Goal: Information Seeking & Learning: Learn about a topic

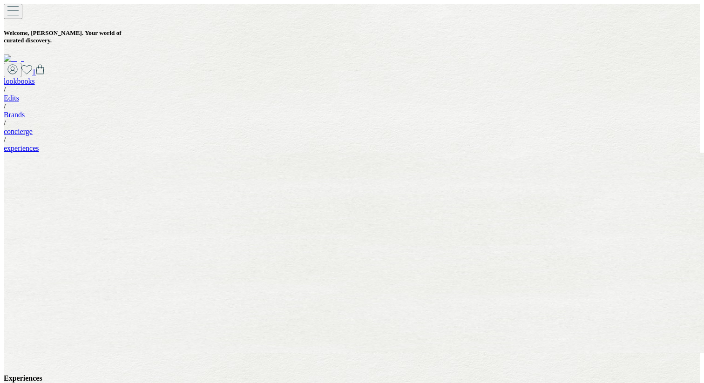
click at [39, 144] on link "experiences" at bounding box center [21, 148] width 35 height 8
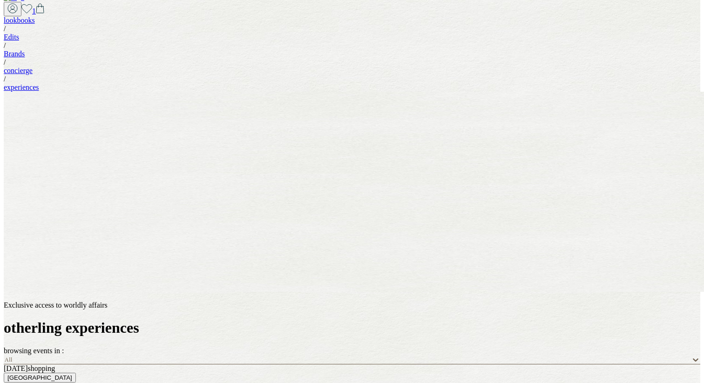
scroll to position [68, 0]
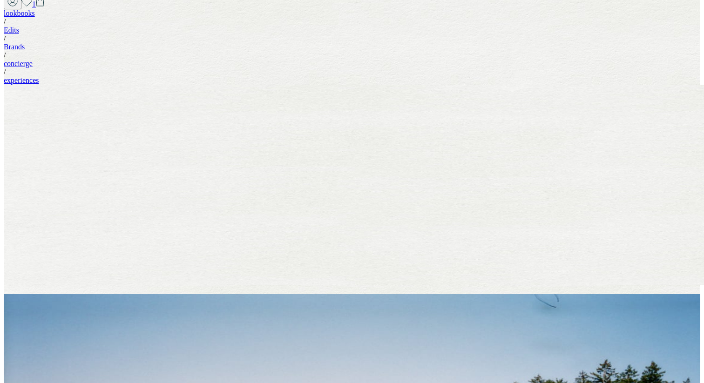
click at [652, 348] on div "All" at bounding box center [347, 352] width 687 height 9
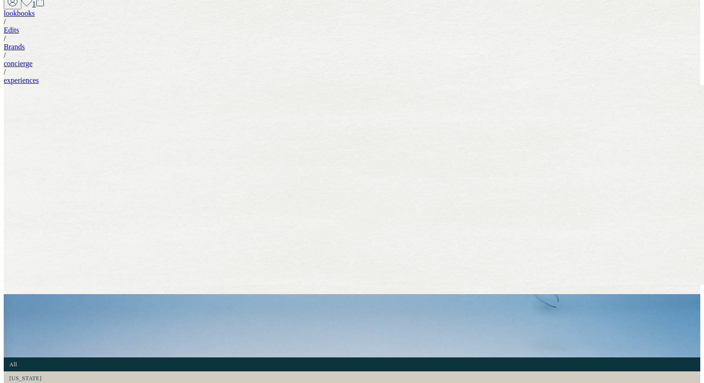
click at [652, 348] on div "All" at bounding box center [347, 352] width 687 height 9
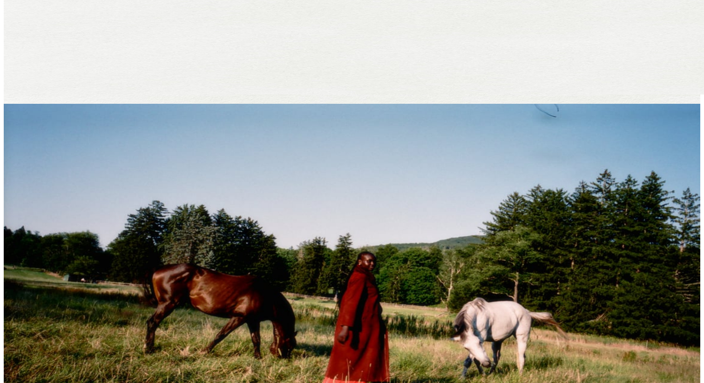
scroll to position [270, 0]
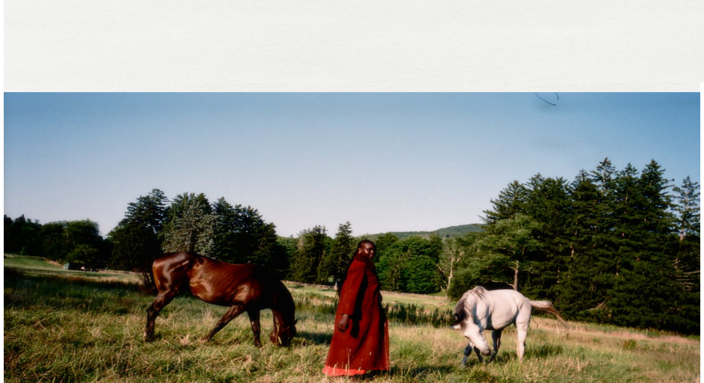
click at [38, 302] on link "Learn more" at bounding box center [21, 298] width 34 height 8
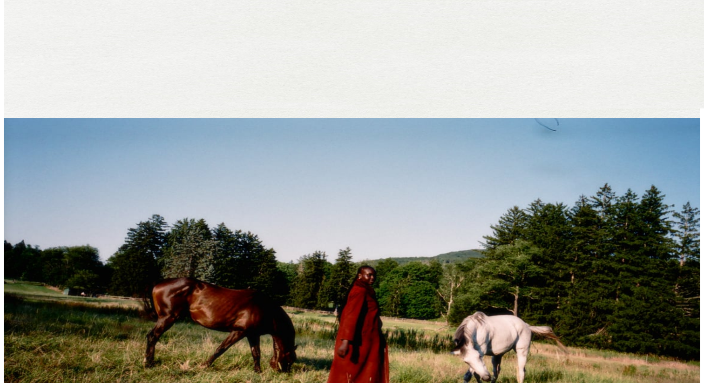
scroll to position [324, 0]
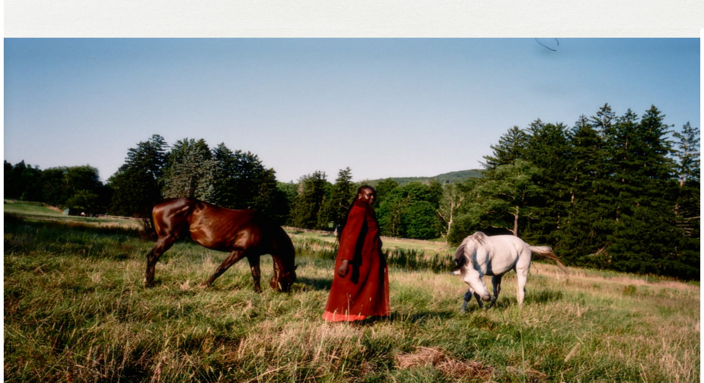
click at [38, 174] on link "Learn more" at bounding box center [21, 170] width 34 height 8
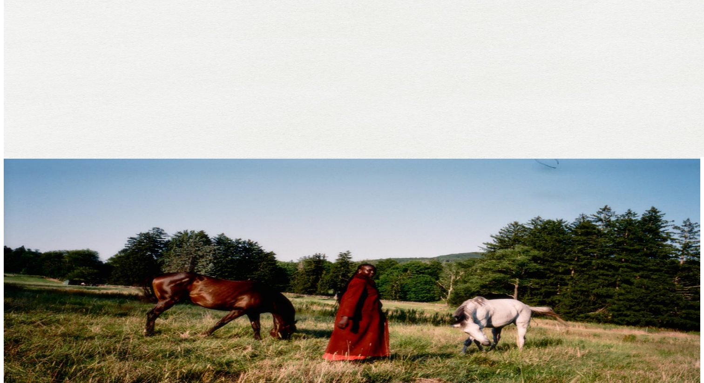
scroll to position [285, 0]
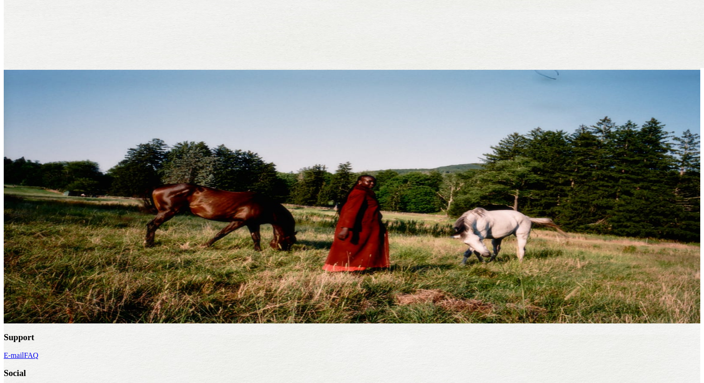
click at [38, 268] on link "Learn more" at bounding box center [21, 264] width 34 height 8
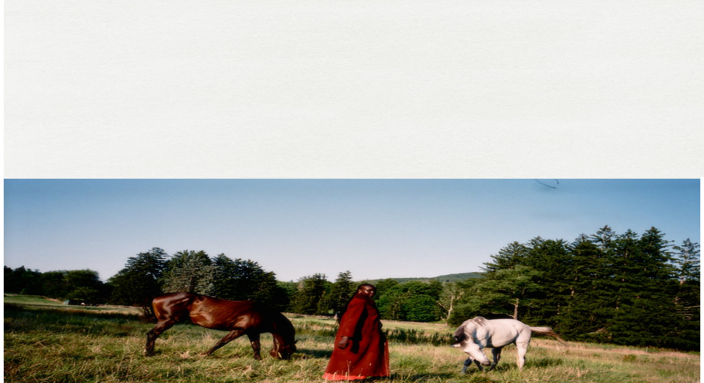
scroll to position [179, 0]
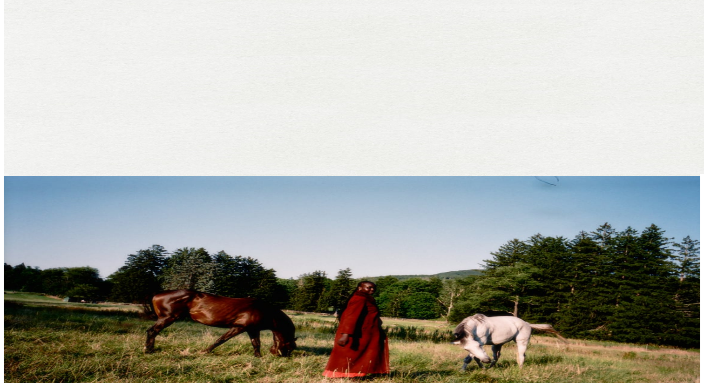
click at [152, 272] on img at bounding box center [352, 303] width 696 height 254
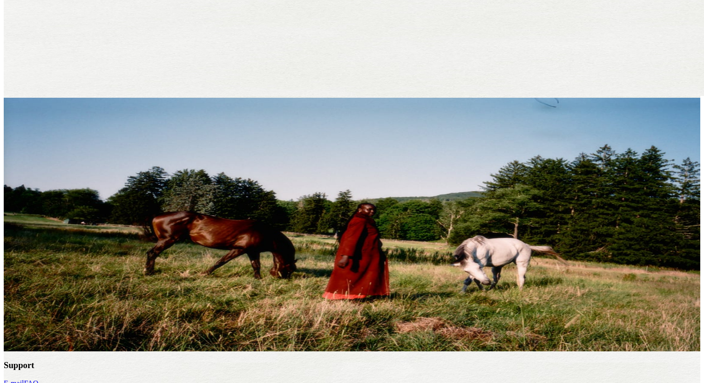
click at [38, 296] on link "Learn more" at bounding box center [21, 292] width 34 height 8
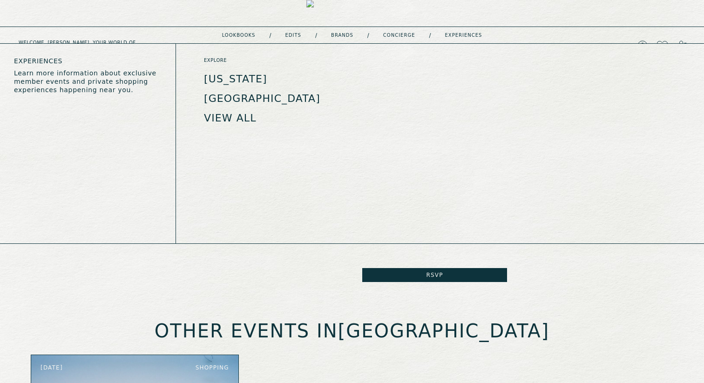
click at [242, 92] on ul "New York Los Angeles View all" at bounding box center [285, 98] width 162 height 49
click at [242, 95] on link "[GEOGRAPHIC_DATA]" at bounding box center [262, 99] width 116 height 12
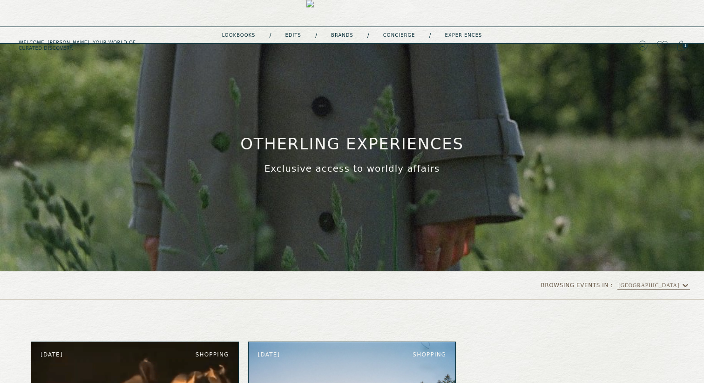
drag, startPoint x: 245, startPoint y: 139, endPoint x: 429, endPoint y: 171, distance: 186.5
click at [429, 171] on div "Exclusive access to worldly affairs otherling experiences" at bounding box center [352, 155] width 698 height 40
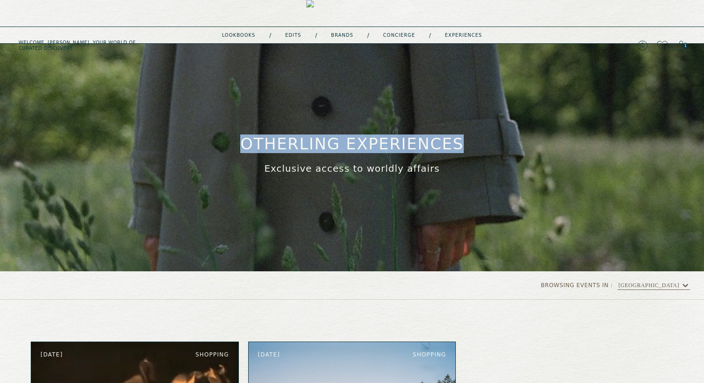
drag, startPoint x: 436, startPoint y: 171, endPoint x: 234, endPoint y: 154, distance: 202.2
click at [234, 154] on div "Exclusive access to worldly affairs otherling experiences" at bounding box center [352, 155] width 698 height 40
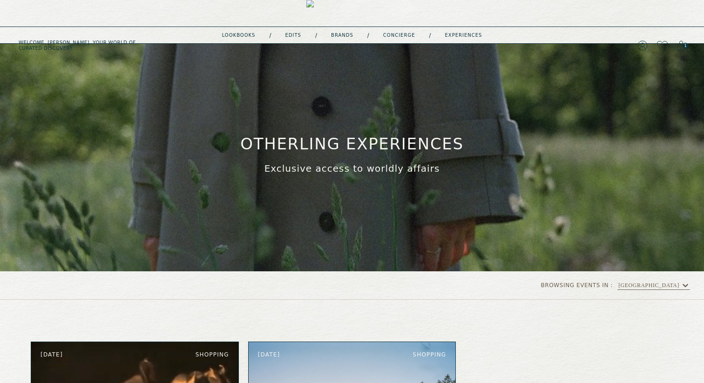
drag, startPoint x: 234, startPoint y: 151, endPoint x: 424, endPoint y: 174, distance: 191.7
click at [424, 174] on div "Exclusive access to worldly affairs otherling experiences" at bounding box center [352, 155] width 698 height 40
click at [239, 33] on link "lookbooks" at bounding box center [239, 35] width 34 height 5
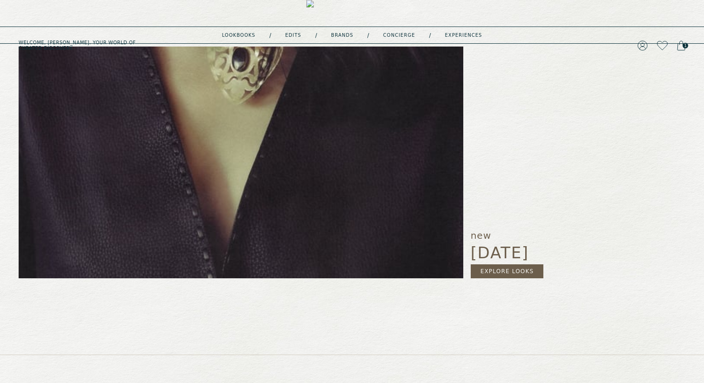
scroll to position [140, 0]
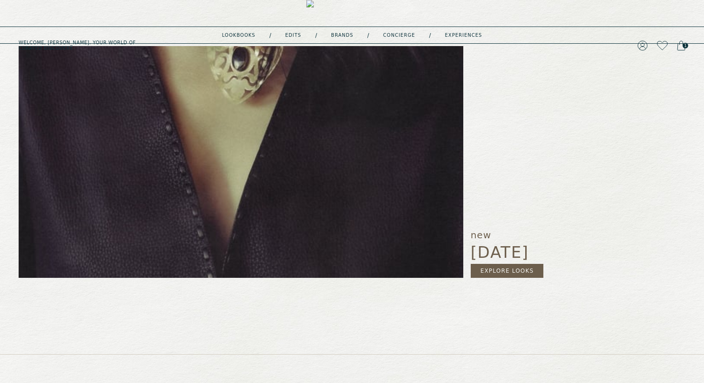
click at [501, 269] on link "Explore Looks" at bounding box center [507, 271] width 73 height 14
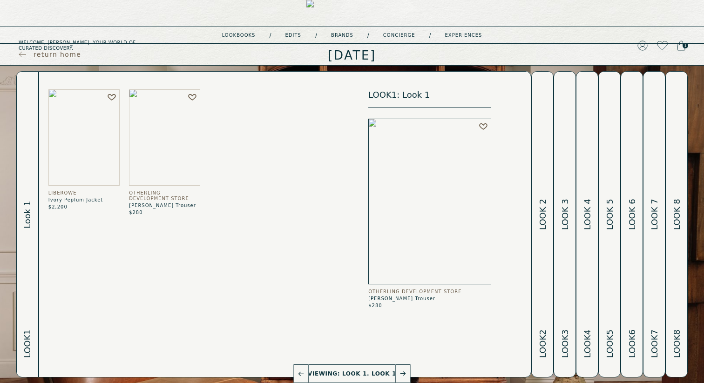
click at [538, 243] on h2 "Look 2 Look 2" at bounding box center [542, 224] width 11 height 305
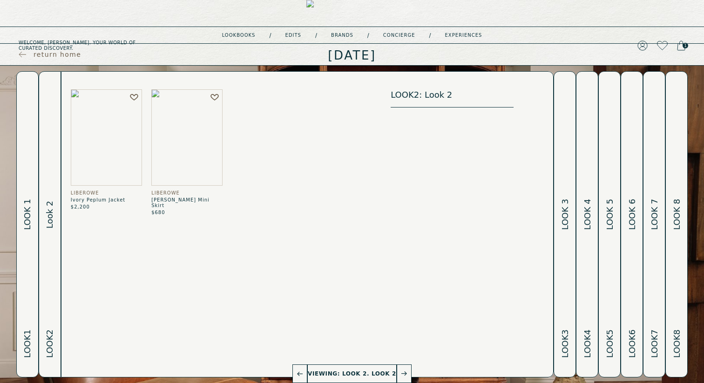
click at [562, 226] on span "Look 3" at bounding box center [564, 214] width 11 height 31
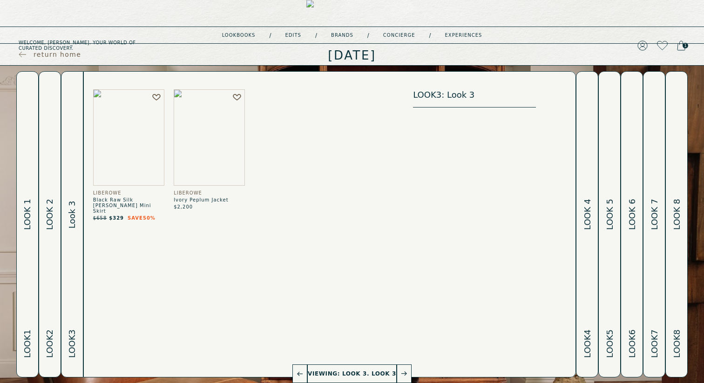
click at [585, 211] on span "Look 4" at bounding box center [587, 214] width 11 height 31
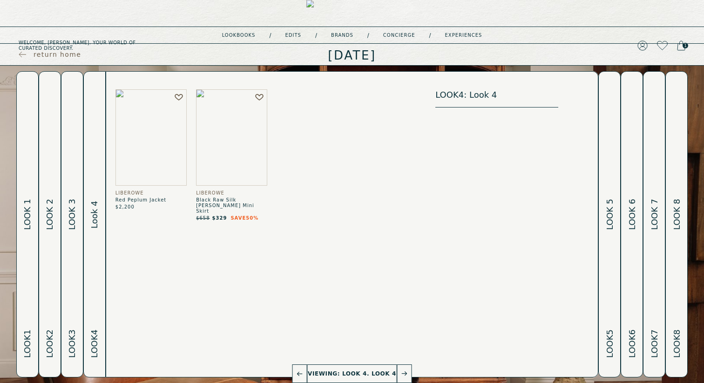
click at [603, 210] on button "Look 5 Look 5" at bounding box center [609, 224] width 22 height 306
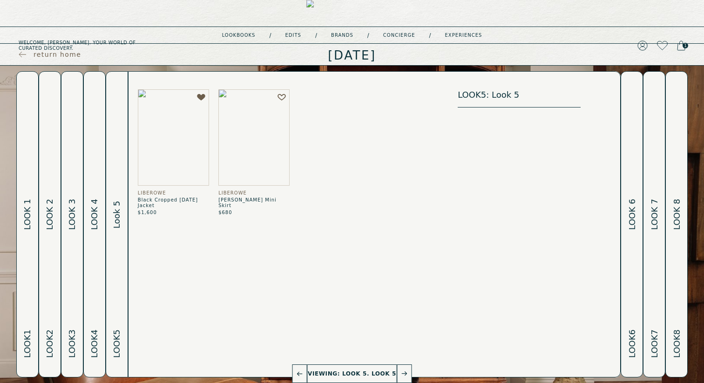
click at [622, 207] on button "Look 6 Look 6" at bounding box center [631, 224] width 22 height 306
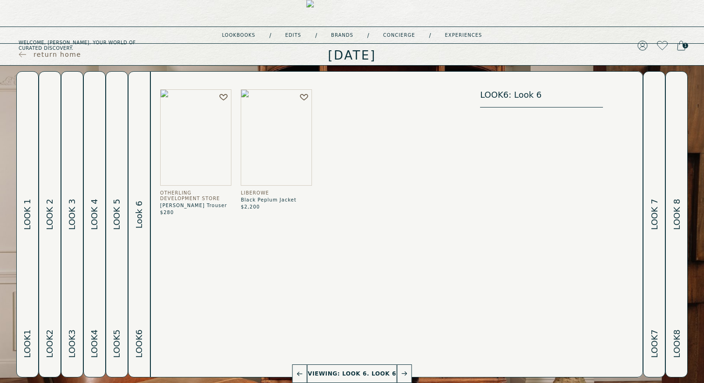
click at [645, 202] on button "Look 7 Look 7" at bounding box center [654, 224] width 22 height 306
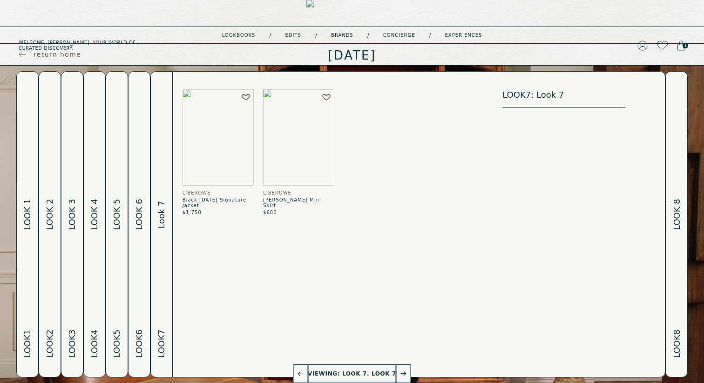
click at [672, 195] on h2 "Look 8 Look 8" at bounding box center [676, 224] width 11 height 305
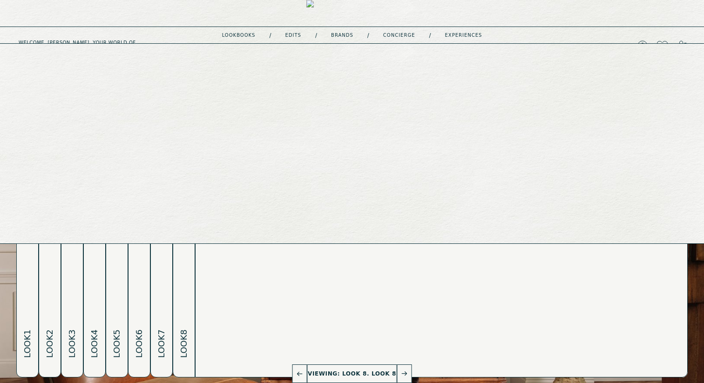
click at [349, 33] on link "Brands" at bounding box center [342, 35] width 22 height 5
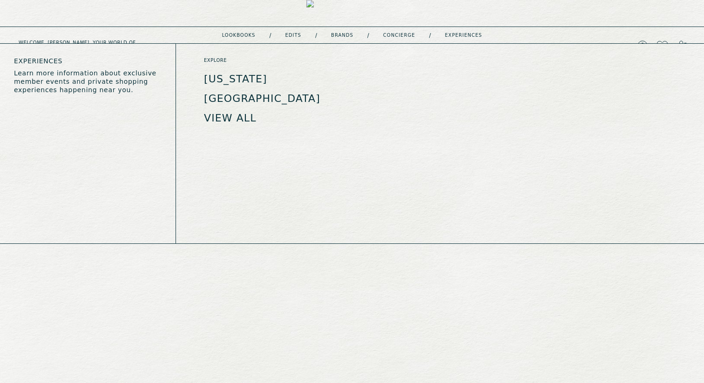
click at [461, 34] on link "experiences" at bounding box center [463, 35] width 37 height 5
